Goal: Task Accomplishment & Management: Manage account settings

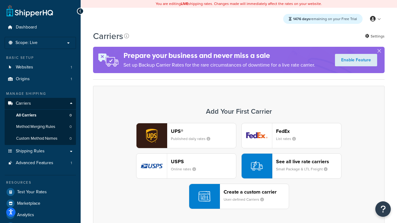
click at [239, 166] on div "UPS® Published daily rates FedEx List rates USPS Online rates See all live rate…" at bounding box center [238, 166] width 278 height 86
click at [308, 131] on header "FedEx" at bounding box center [308, 131] width 65 height 6
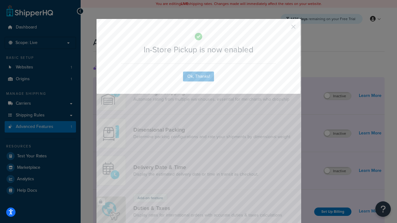
scroll to position [201, 0]
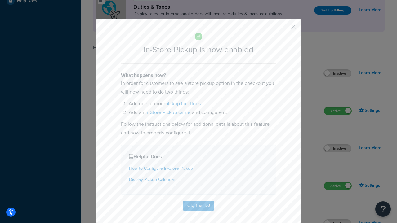
click at [284, 29] on button "button" at bounding box center [284, 29] width 2 height 2
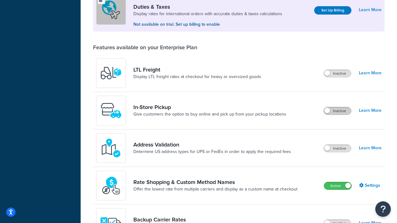
scroll to position [190, 0]
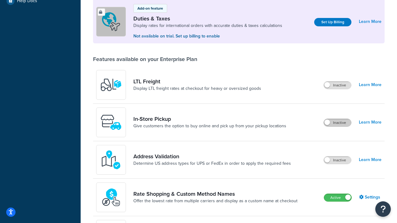
click at [338, 198] on label "Active" at bounding box center [337, 197] width 27 height 7
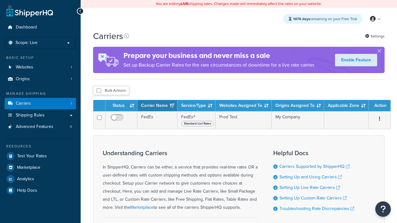
click at [99, 91] on input "checkbox" at bounding box center [98, 90] width 5 height 5
checkbox input "true"
click at [0, 0] on button "Delete" at bounding box center [0, 0] width 0 height 0
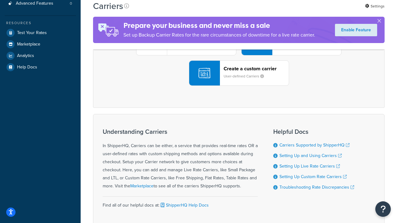
click at [239, 86] on div "UPS® Published daily rates FedEx List rates USPS Online rates See all live rate…" at bounding box center [238, 43] width 278 height 86
click at [308, 11] on header "FedEx" at bounding box center [308, 8] width 65 height 6
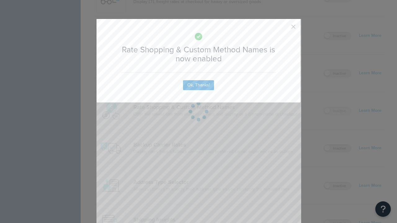
click at [284, 29] on button "button" at bounding box center [284, 29] width 2 height 2
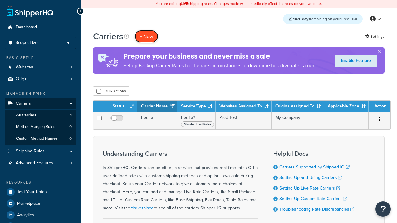
click at [146, 37] on button "+ New" at bounding box center [147, 36] width 24 height 13
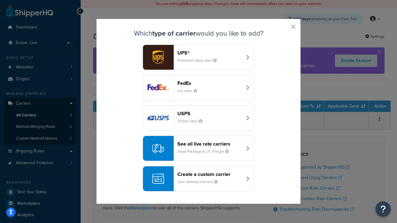
click at [198, 149] on div "See all live rate carriers Small Package & LTL Freight" at bounding box center [209, 148] width 65 height 15
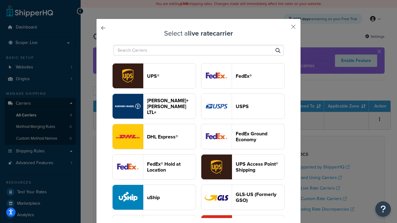
click at [243, 107] on header "USPS" at bounding box center [260, 107] width 49 height 6
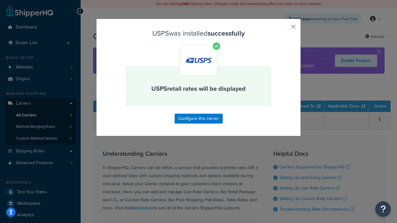
click at [284, 29] on button "button" at bounding box center [284, 29] width 2 height 2
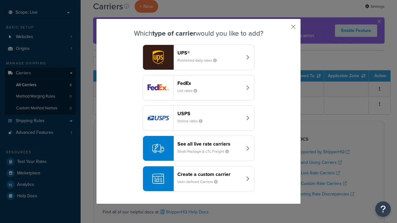
click at [198, 149] on div "See all live rate carriers Small Package & LTL Freight" at bounding box center [209, 148] width 65 height 15
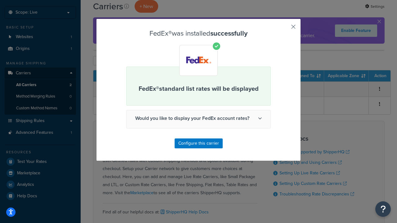
click at [284, 29] on button "button" at bounding box center [284, 29] width 2 height 2
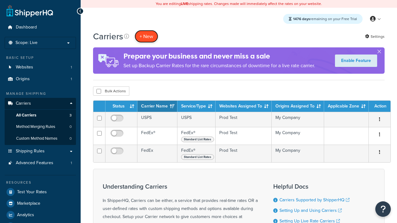
click at [146, 37] on button "+ New" at bounding box center [147, 36] width 24 height 13
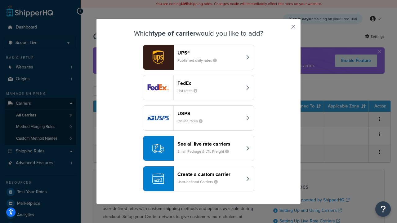
click at [198, 149] on div "See all live rate carriers Small Package & LTL Freight" at bounding box center [209, 148] width 65 height 15
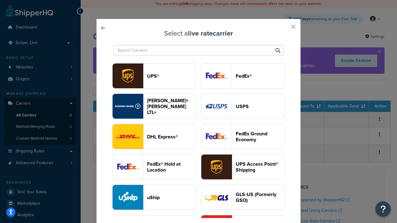
click at [171, 76] on header "UPS®" at bounding box center [171, 76] width 49 height 6
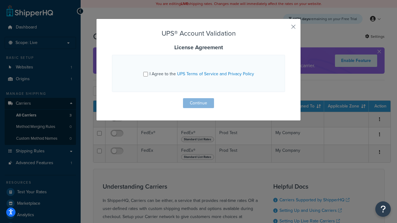
click at [146, 74] on input "I Agree to the UPS Terms of Service and Privacy Policy" at bounding box center [145, 74] width 5 height 5
checkbox input "true"
click at [198, 103] on button "Continue" at bounding box center [198, 103] width 31 height 10
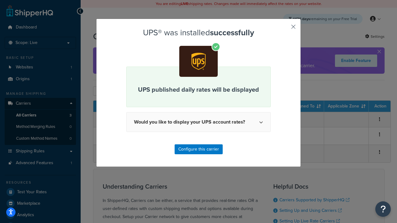
click at [284, 29] on button "button" at bounding box center [284, 29] width 2 height 2
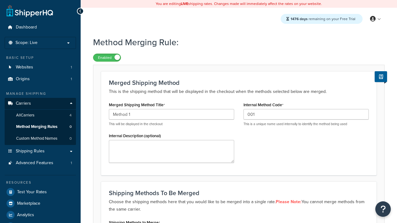
type input "001"
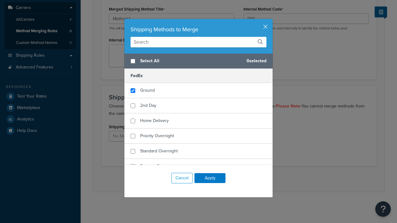
click at [147, 91] on span "Ground" at bounding box center [147, 90] width 15 height 7
checkbox input "true"
click at [210, 178] on button "Apply" at bounding box center [209, 178] width 31 height 10
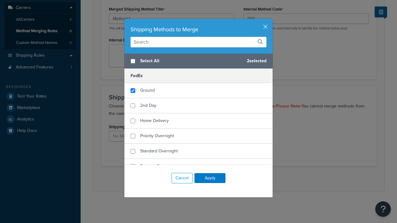
click at [235, 179] on button "Save" at bounding box center [235, 179] width 17 height 10
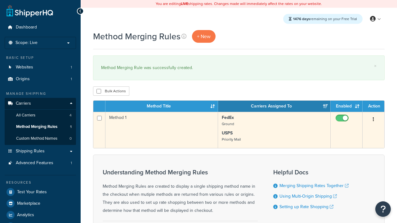
click at [373, 120] on icon "button" at bounding box center [373, 119] width 1 height 4
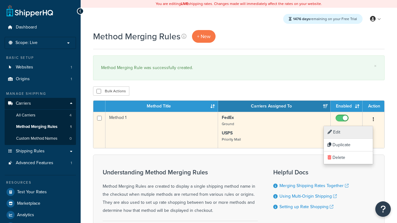
click at [348, 132] on link "Edit" at bounding box center [348, 132] width 49 height 13
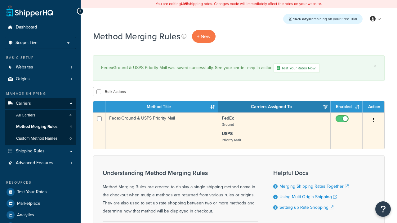
click at [373, 121] on icon "button" at bounding box center [373, 120] width 1 height 4
click at [0, 0] on link "Duplicate" at bounding box center [0, 0] width 0 height 0
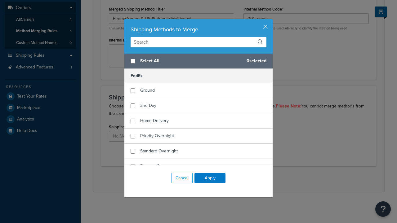
click at [154, 121] on span "Home Delivery" at bounding box center [154, 120] width 29 height 7
checkbox input "true"
click at [210, 178] on button "Apply" at bounding box center [209, 178] width 31 height 10
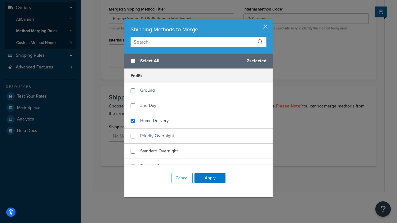
click at [235, 179] on button "Save" at bounding box center [235, 179] width 17 height 10
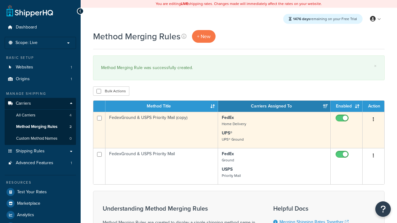
click at [373, 120] on icon "button" at bounding box center [373, 119] width 1 height 4
